Goal: Information Seeking & Learning: Learn about a topic

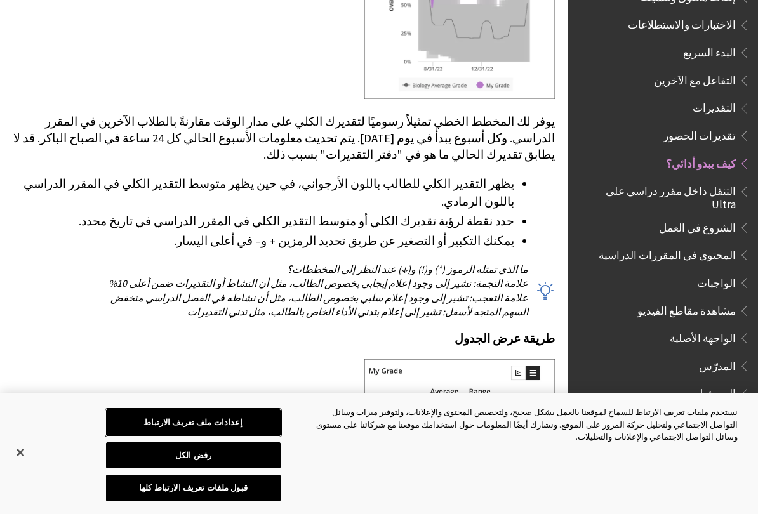
scroll to position [2066, 0]
click at [711, 272] on span "الواجبات" at bounding box center [716, 280] width 39 height 17
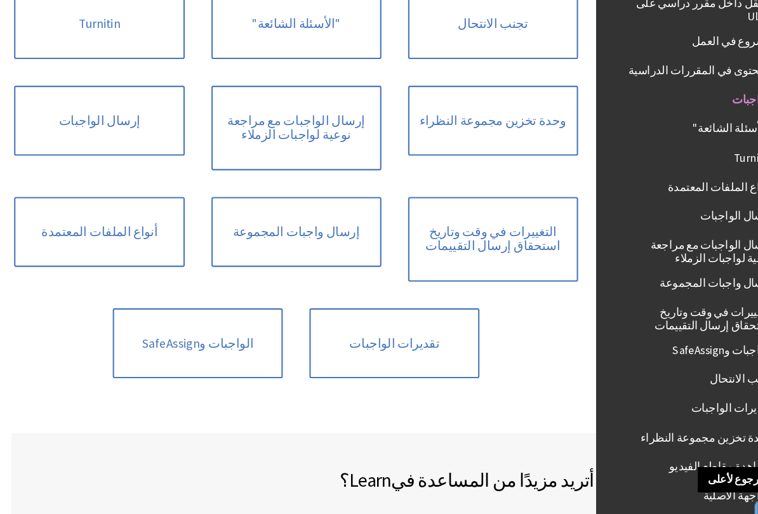
scroll to position [341, -13]
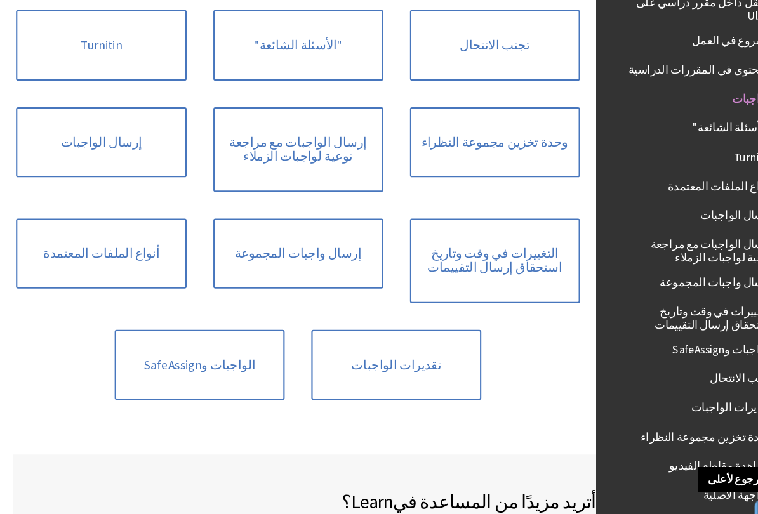
click at [396, 353] on link "تقديرات الواجبات" at bounding box center [377, 347] width 162 height 67
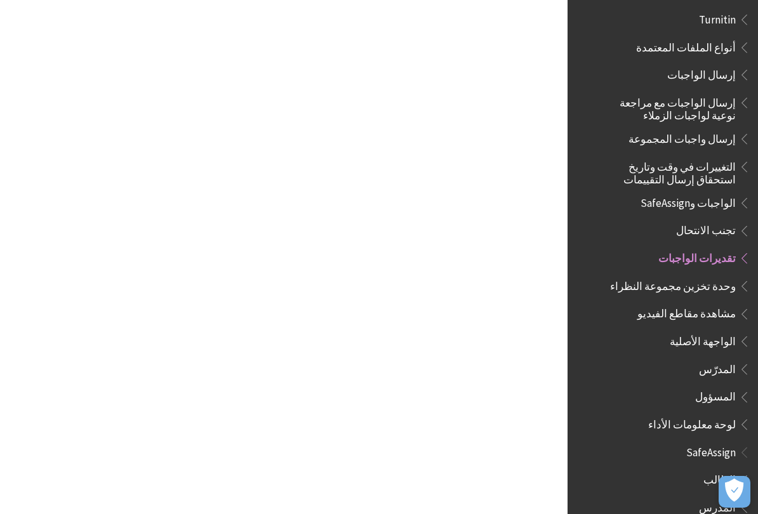
scroll to position [28, -6345]
click at [697, 303] on span "مشاهدة مقاطع الفيديو" at bounding box center [686, 311] width 98 height 17
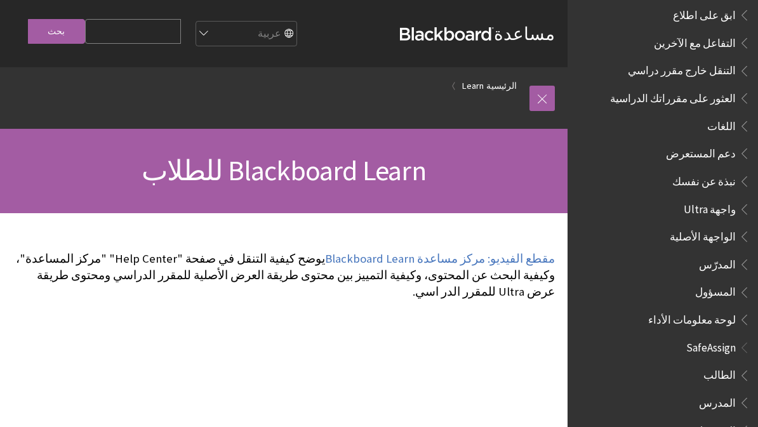
scroll to position [985, 0]
click at [740, 365] on span "Book outline for Blackboard SafeAssign" at bounding box center [741, 373] width 13 height 16
click at [738, 365] on span "Book outline for Blackboard SafeAssign" at bounding box center [741, 373] width 13 height 16
click at [731, 365] on span "الطالب" at bounding box center [719, 373] width 32 height 17
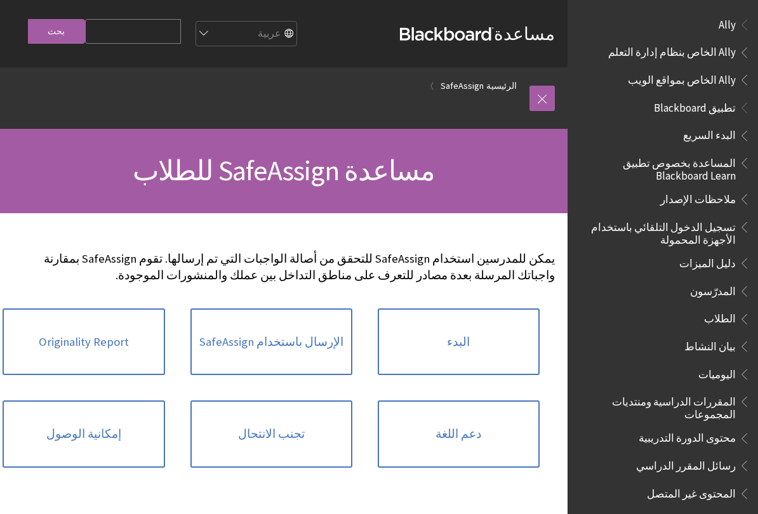
scroll to position [789, 0]
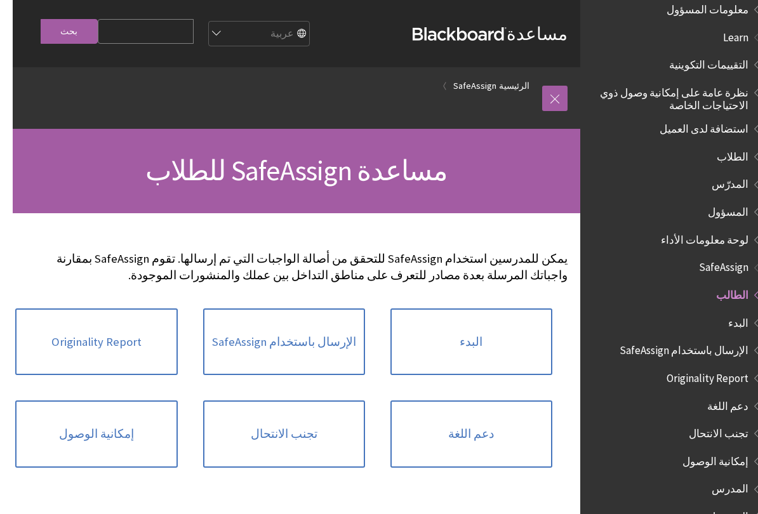
click at [717, 178] on ul "التقييمات التكوينية نظرة عامة على إمكانية وصول ذوي الاحتياجات الخاصة استضافة لد…" at bounding box center [662, 152] width 175 height 196
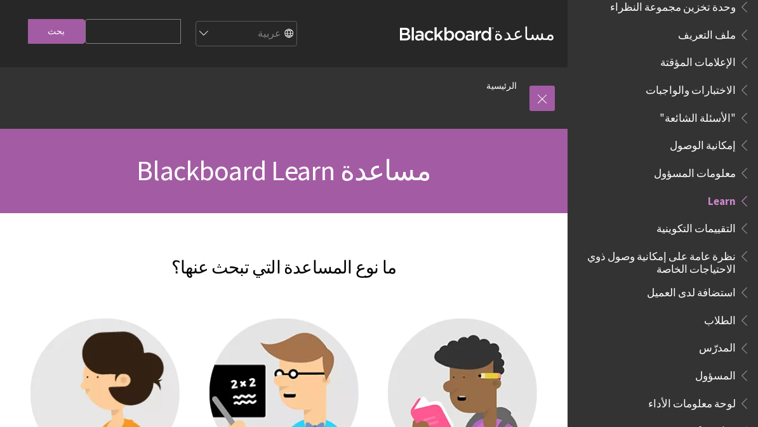
click at [737, 24] on span "Book outline for Blackboard App Help" at bounding box center [741, 32] width 13 height 16
click at [723, 24] on span "ملف التعريف" at bounding box center [707, 32] width 58 height 17
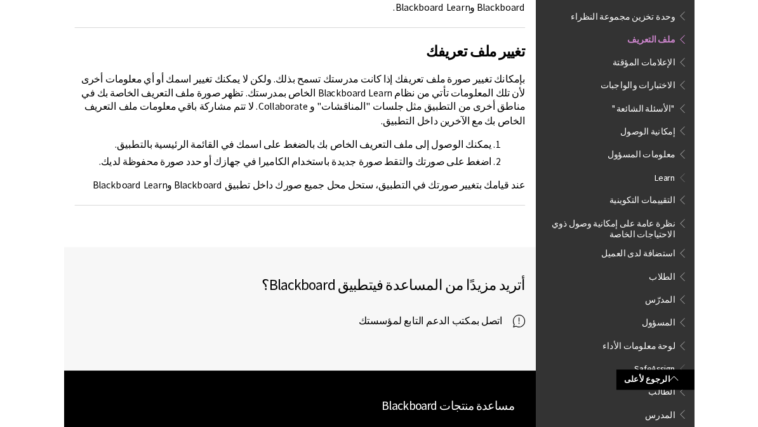
scroll to position [238, 0]
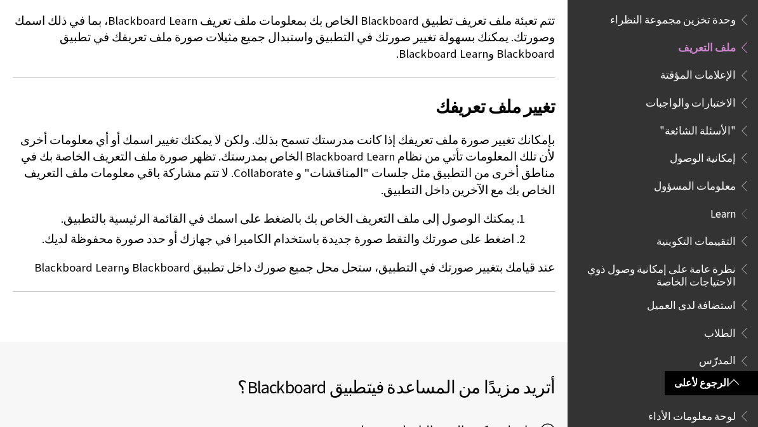
click at [713, 65] on span "الإعلامات المؤقتة" at bounding box center [698, 73] width 76 height 17
click at [714, 65] on span "الإعلامات المؤقتة" at bounding box center [698, 73] width 76 height 17
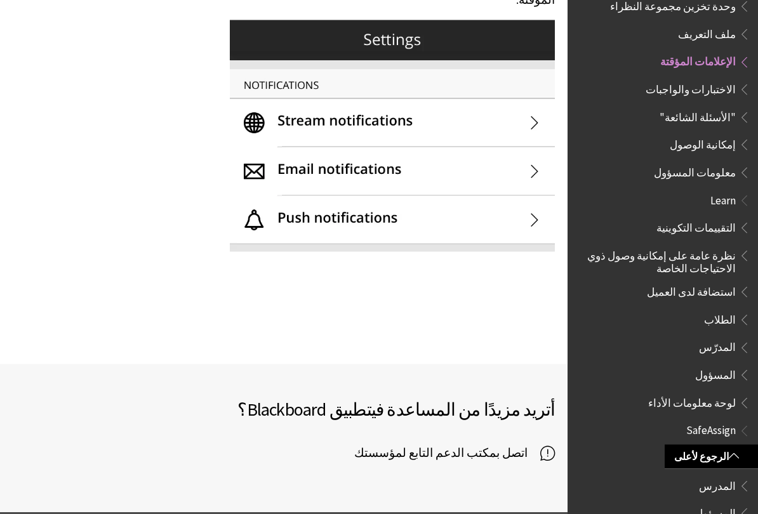
scroll to position [1517, 0]
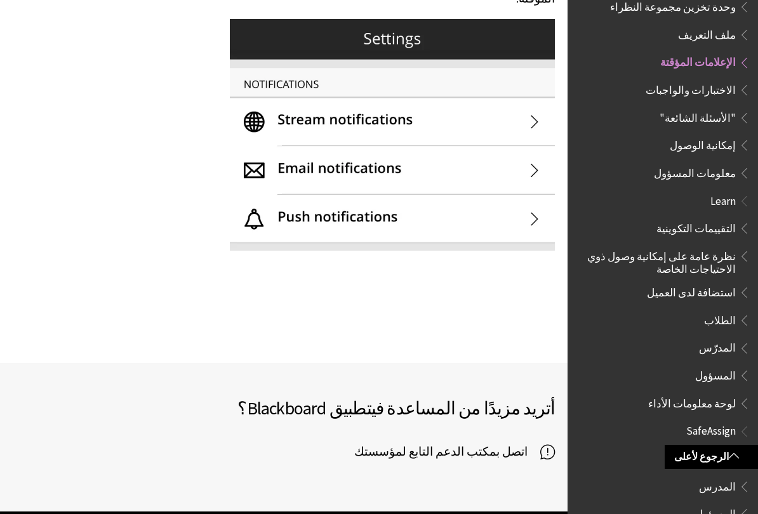
click at [725, 162] on span "معلومات المسؤول" at bounding box center [695, 170] width 82 height 17
click at [692, 162] on span "معلومات المسؤول" at bounding box center [665, 173] width 169 height 22
click at [706, 162] on span "معلومات المسؤول" at bounding box center [695, 170] width 82 height 17
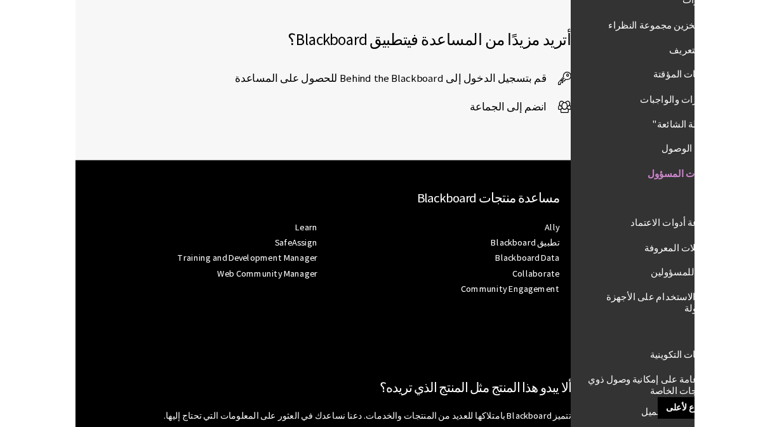
scroll to position [661, -13]
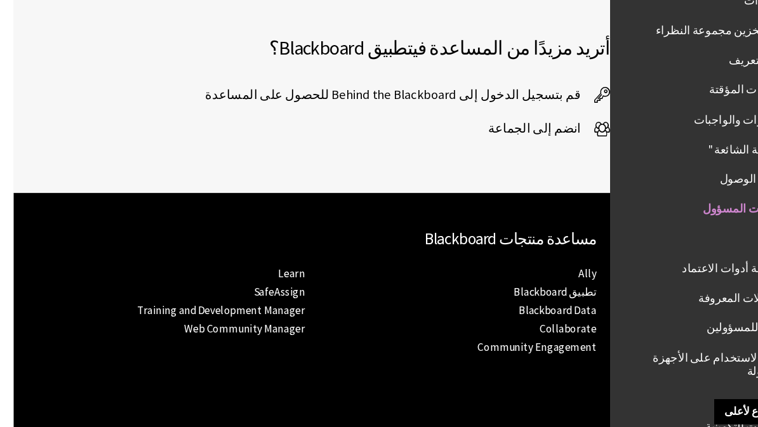
click at [680, 239] on span "مجموعة أدوات الاعتماد" at bounding box center [685, 247] width 101 height 17
